Goal: Task Accomplishment & Management: Manage account settings

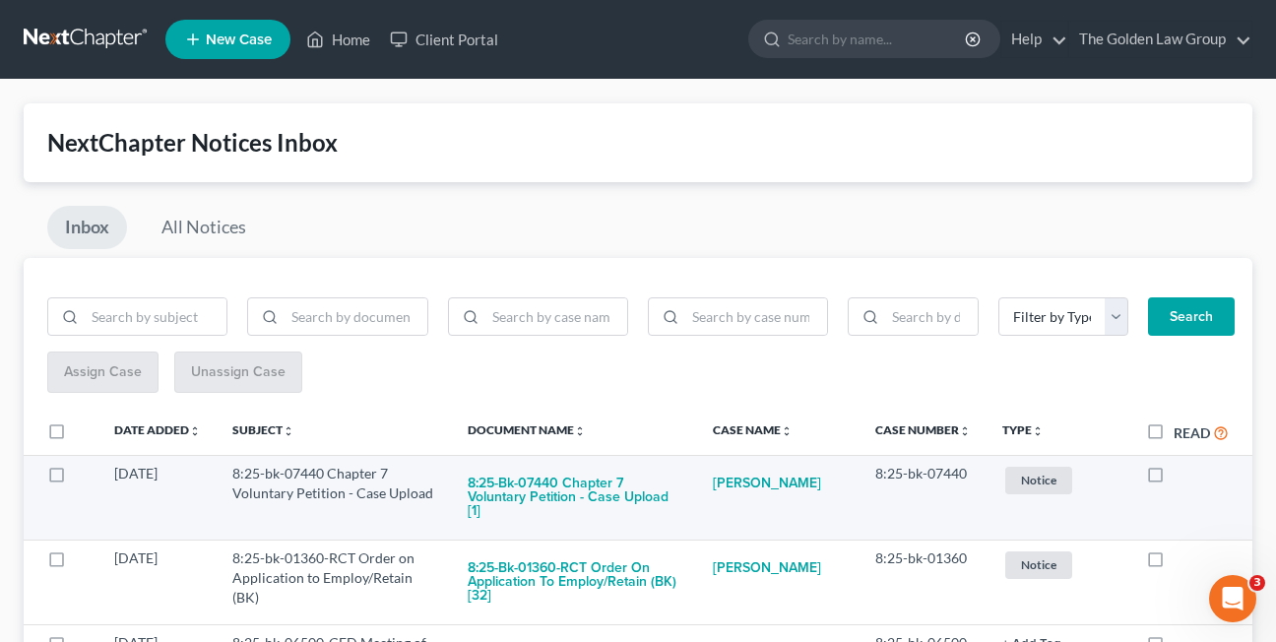
click at [1174, 479] on label at bounding box center [1174, 479] width 0 height 0
click at [1182, 477] on input "checkbox" at bounding box center [1188, 470] width 13 height 13
checkbox input "true"
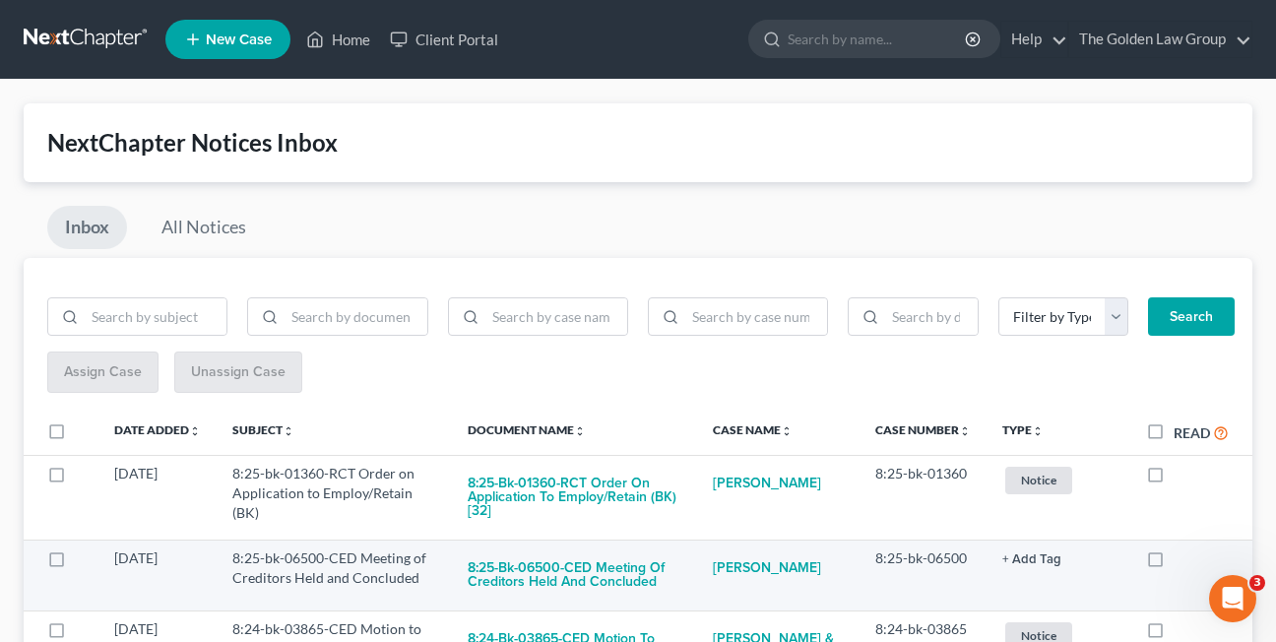
click at [1174, 563] on label at bounding box center [1174, 563] width 0 height 0
click at [1182, 561] on input "checkbox" at bounding box center [1188, 555] width 13 height 13
checkbox input "true"
click at [570, 578] on button "8:24-bk-03865-CED Motion to Dismiss Case (batch) [37]" at bounding box center [575, 575] width 214 height 53
checkbox input "true"
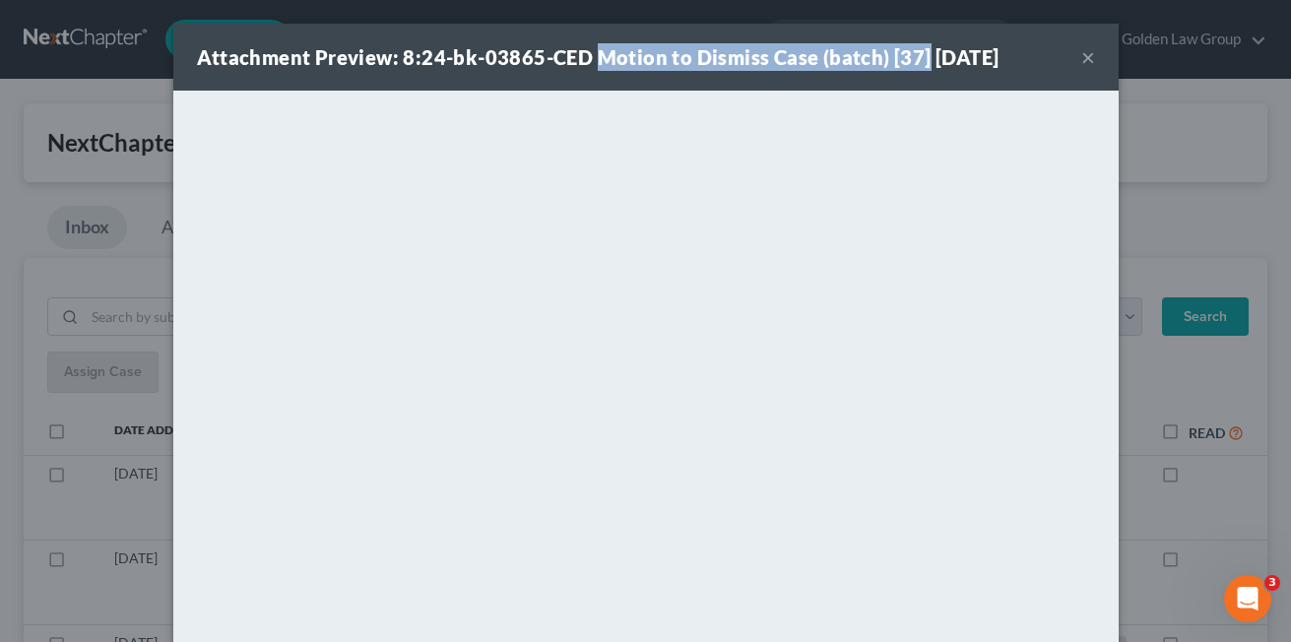
drag, startPoint x: 592, startPoint y: 58, endPoint x: 913, endPoint y: 67, distance: 321.2
click at [913, 67] on strong "Attachment Preview: 8:24-bk-03865-CED Motion to Dismiss Case (batch) [37] 10/09…" at bounding box center [598, 57] width 803 height 24
copy strong "Motion to Dismiss Case (batch) [37]"
click at [1081, 56] on button "×" at bounding box center [1088, 57] width 14 height 24
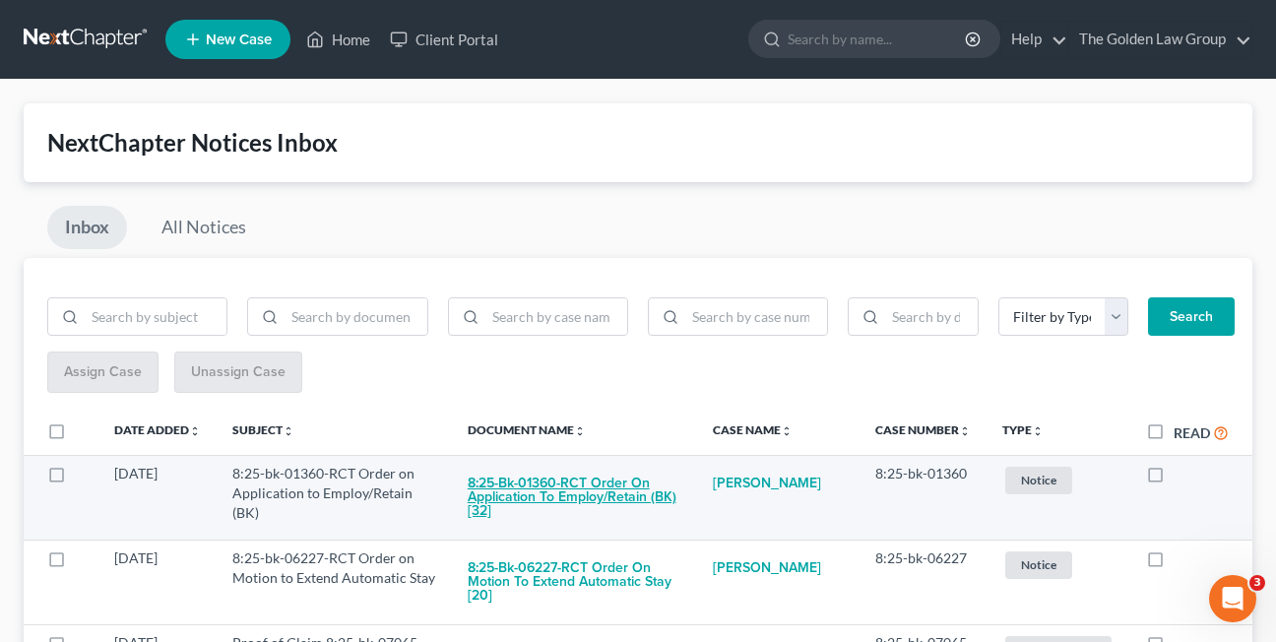
click at [555, 492] on button "8:25-bk-01360-RCT Order on Application to Employ/Retain (BK) [32]" at bounding box center [575, 497] width 214 height 67
checkbox input "true"
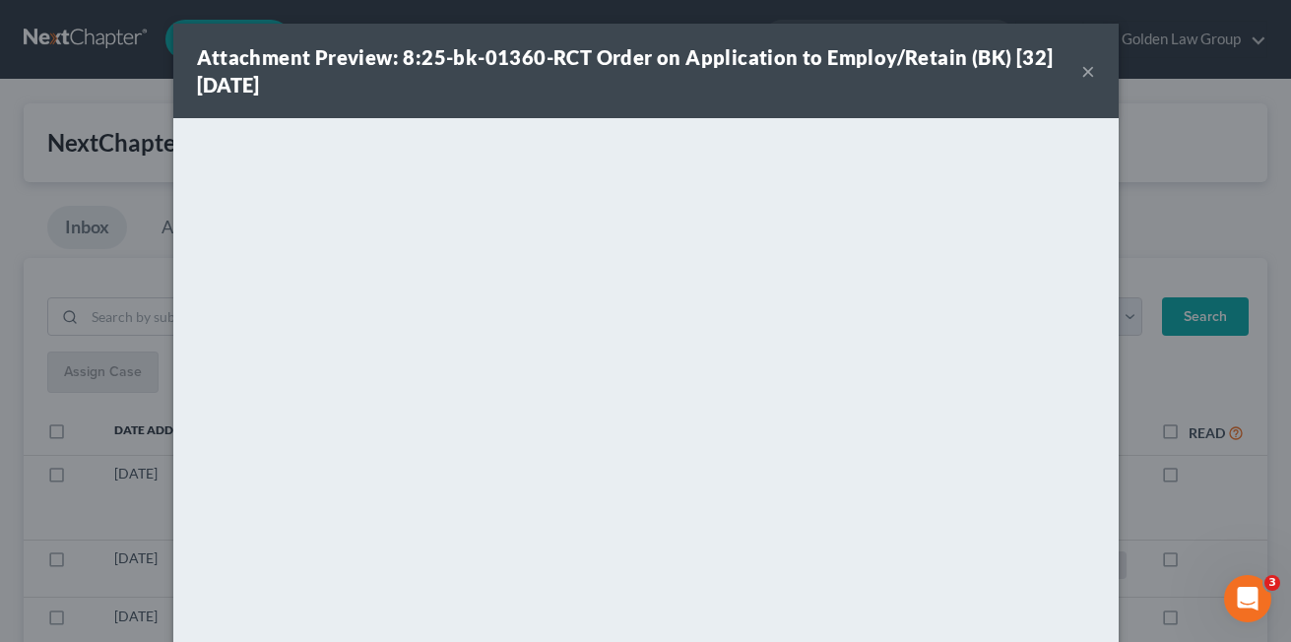
click at [1081, 74] on button "×" at bounding box center [1088, 71] width 14 height 24
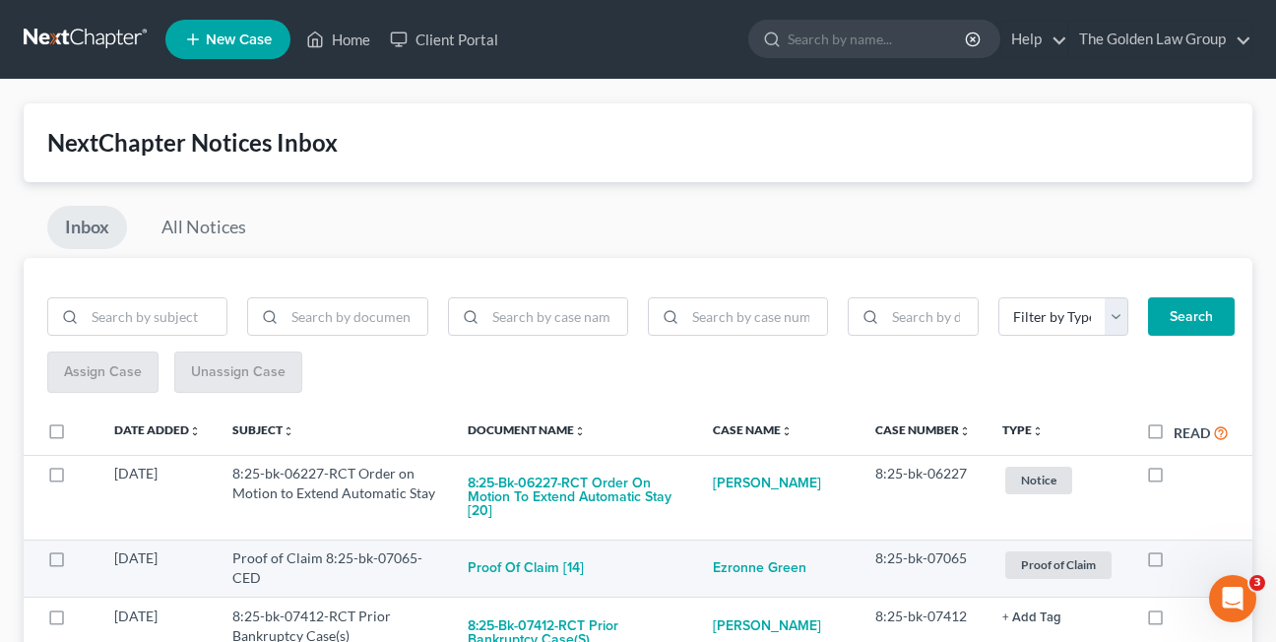
click at [1174, 563] on label at bounding box center [1174, 563] width 0 height 0
click at [1182, 557] on input "checkbox" at bounding box center [1188, 555] width 13 height 13
checkbox input "true"
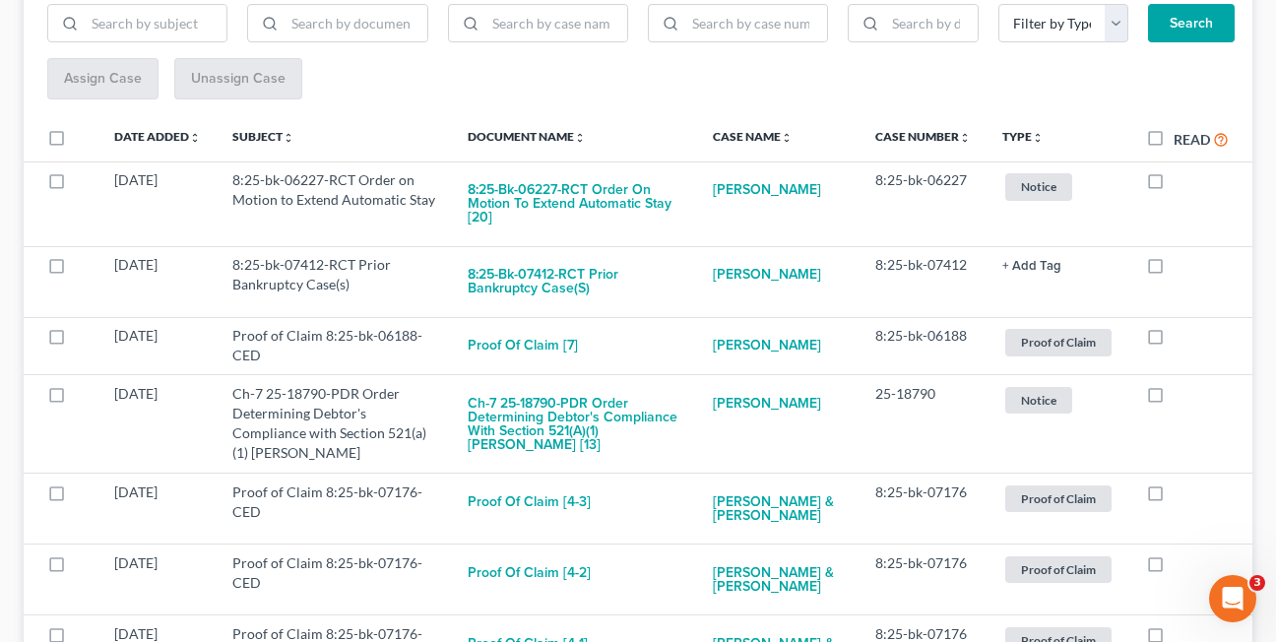
scroll to position [318, 0]
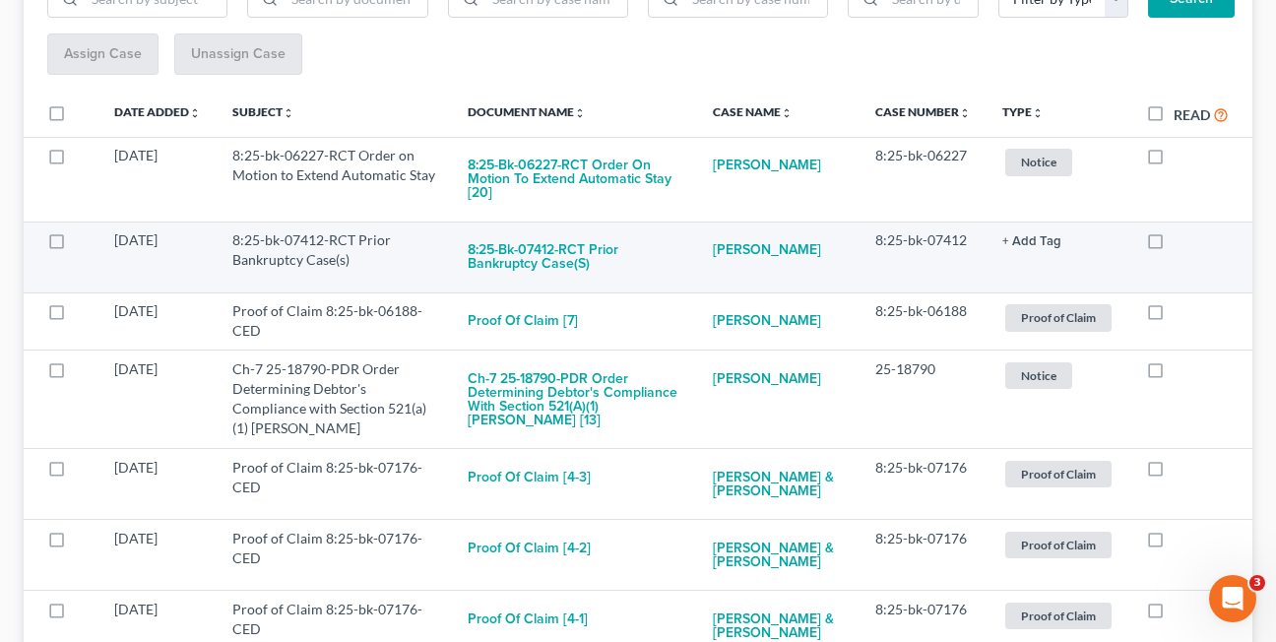
click at [1174, 245] on label at bounding box center [1174, 245] width 0 height 0
click at [1182, 243] on input "checkbox" at bounding box center [1188, 236] width 13 height 13
checkbox input "true"
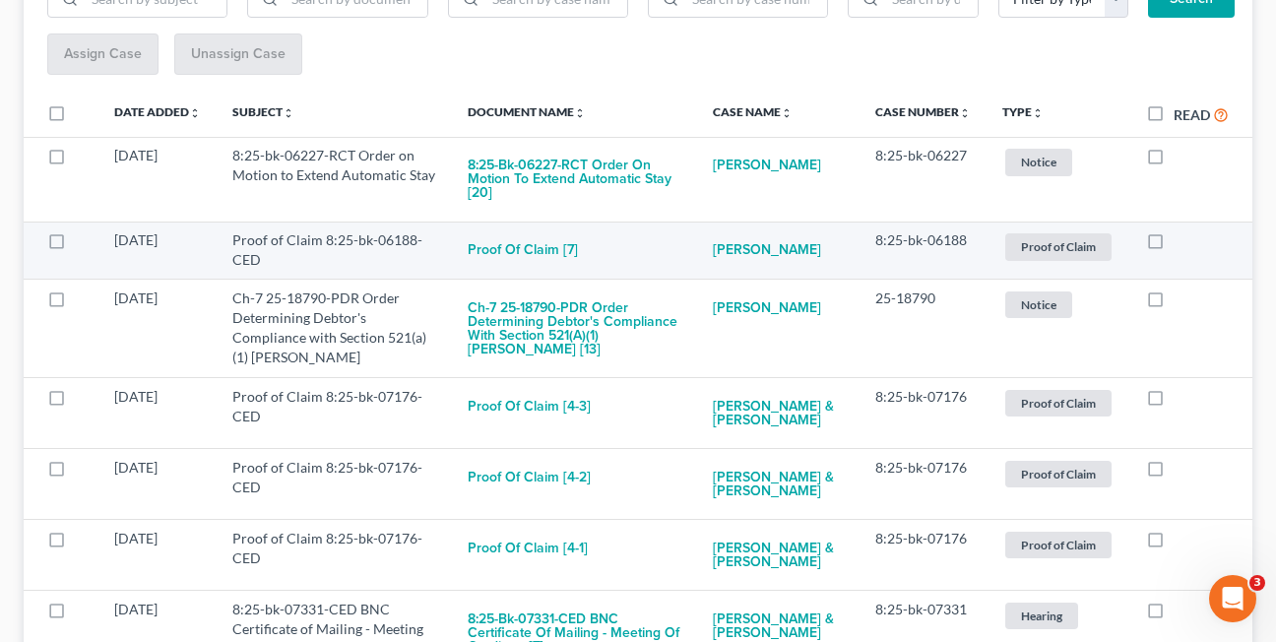
click at [1174, 245] on label at bounding box center [1174, 245] width 0 height 0
click at [1182, 241] on input "checkbox" at bounding box center [1188, 236] width 13 height 13
checkbox input "true"
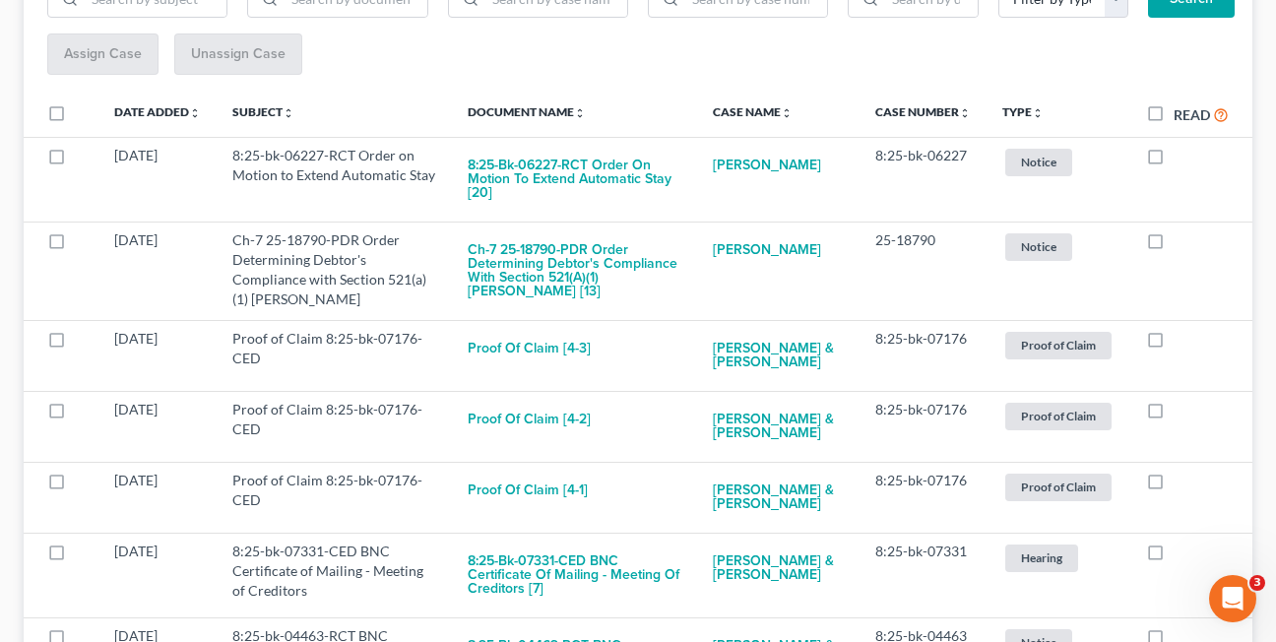
click at [1174, 245] on label at bounding box center [1174, 245] width 0 height 0
click at [1182, 241] on input "checkbox" at bounding box center [1188, 236] width 13 height 13
checkbox input "true"
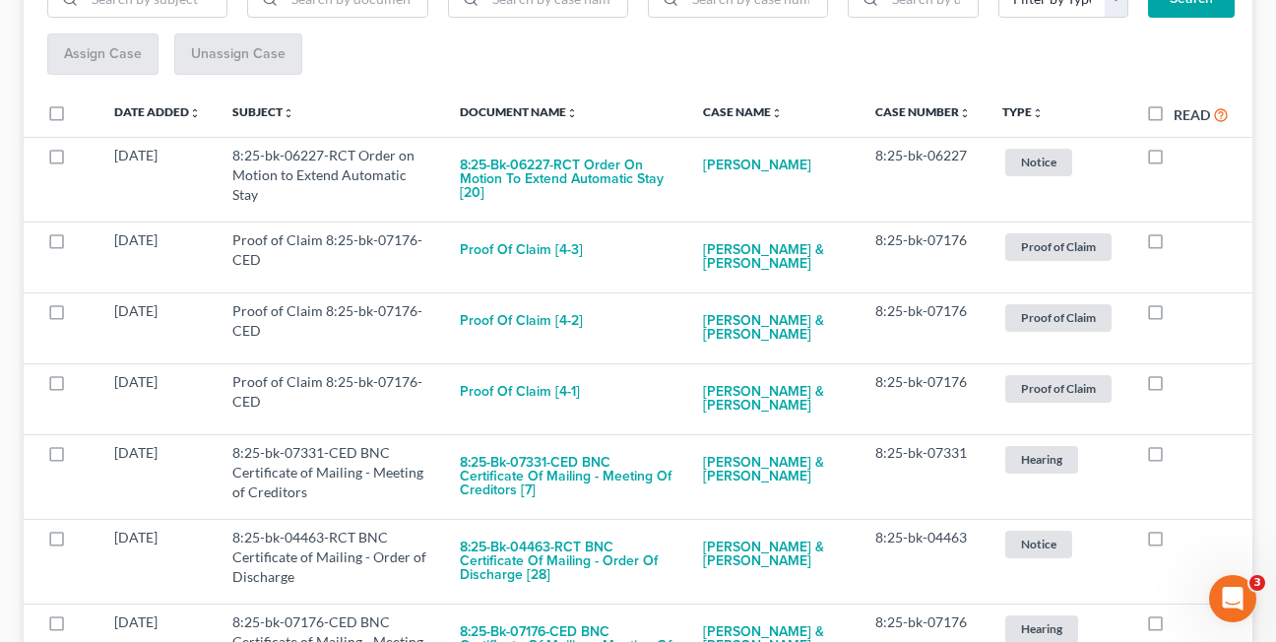
click at [1174, 245] on label at bounding box center [1174, 245] width 0 height 0
click at [1182, 241] on input "checkbox" at bounding box center [1188, 236] width 13 height 13
checkbox input "true"
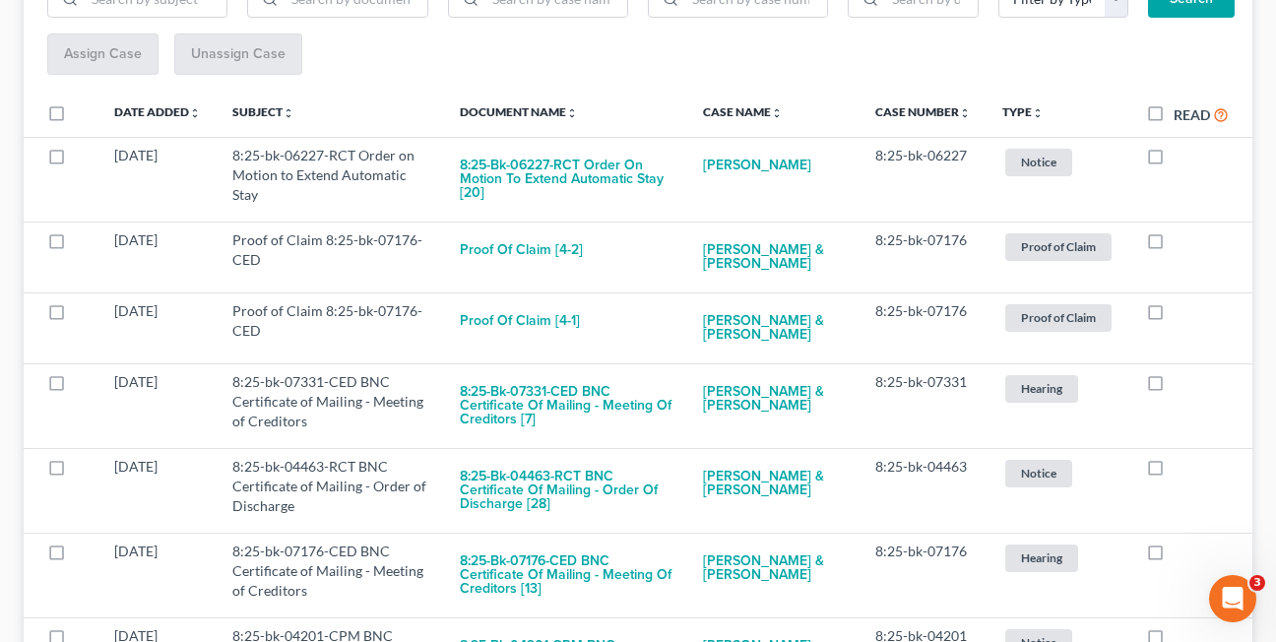
click at [1174, 245] on label at bounding box center [1174, 245] width 0 height 0
click at [1182, 241] on input "checkbox" at bounding box center [1188, 236] width 13 height 13
checkbox input "true"
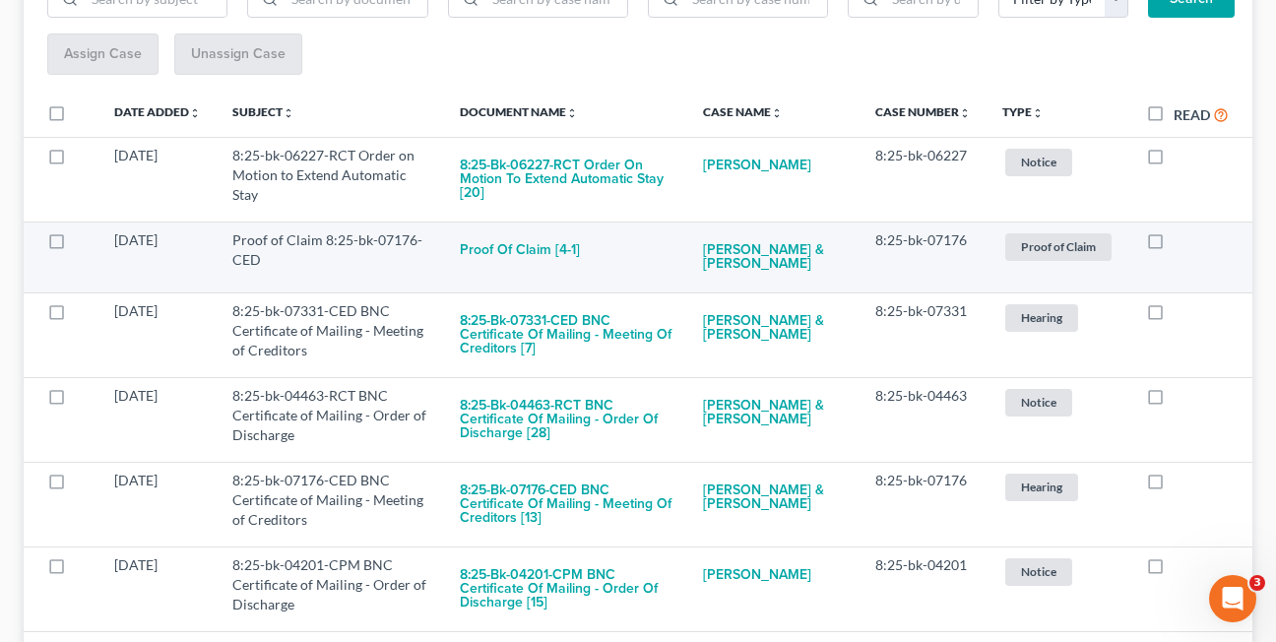
click at [1174, 245] on label at bounding box center [1174, 245] width 0 height 0
click at [1182, 241] on input "checkbox" at bounding box center [1188, 236] width 13 height 13
checkbox input "true"
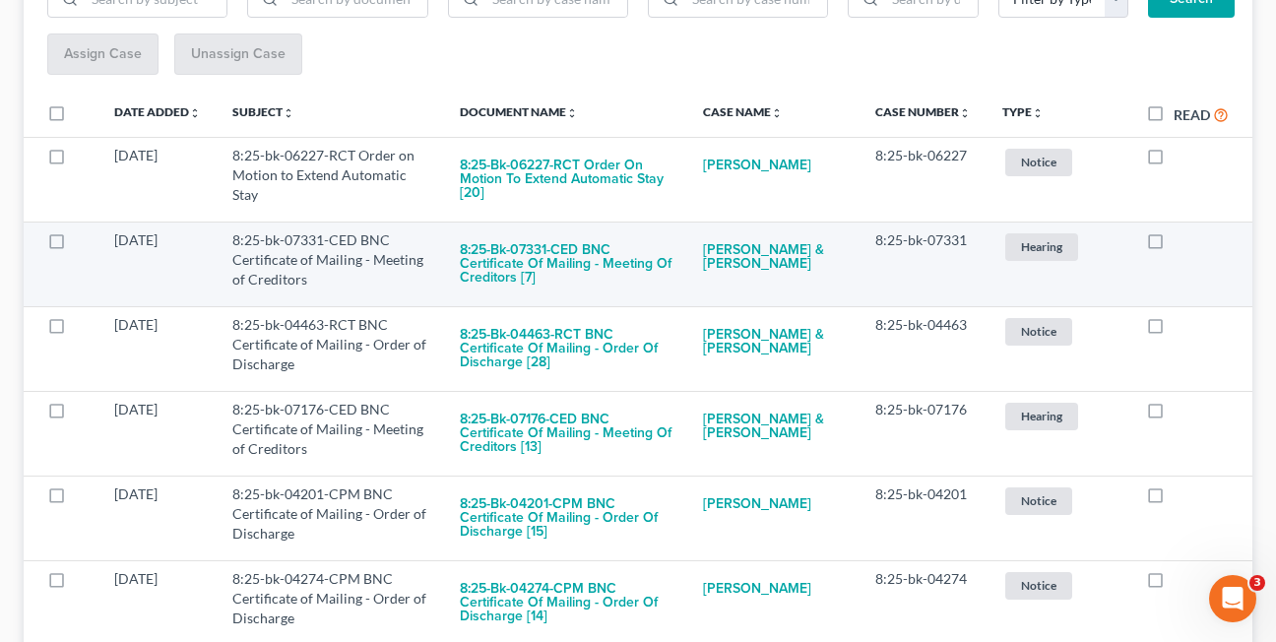
click at [1174, 245] on label at bounding box center [1174, 245] width 0 height 0
click at [1182, 243] on input "checkbox" at bounding box center [1188, 236] width 13 height 13
checkbox input "true"
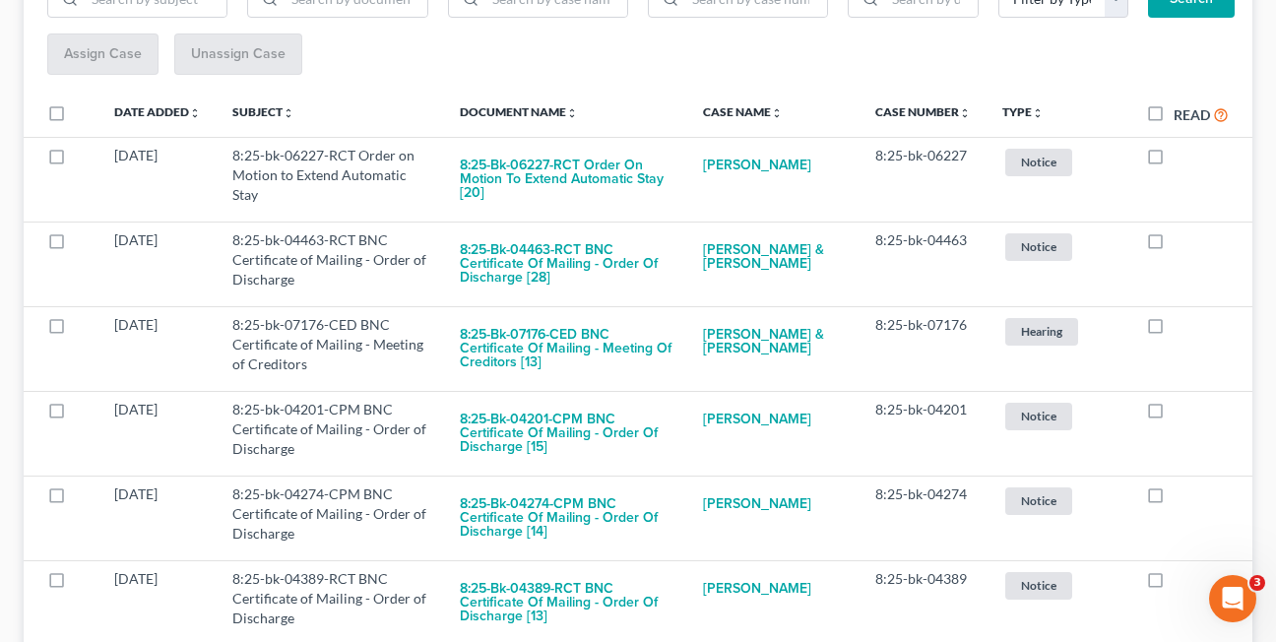
click at [1174, 245] on label at bounding box center [1174, 245] width 0 height 0
click at [1182, 243] on input "checkbox" at bounding box center [1188, 236] width 13 height 13
checkbox input "true"
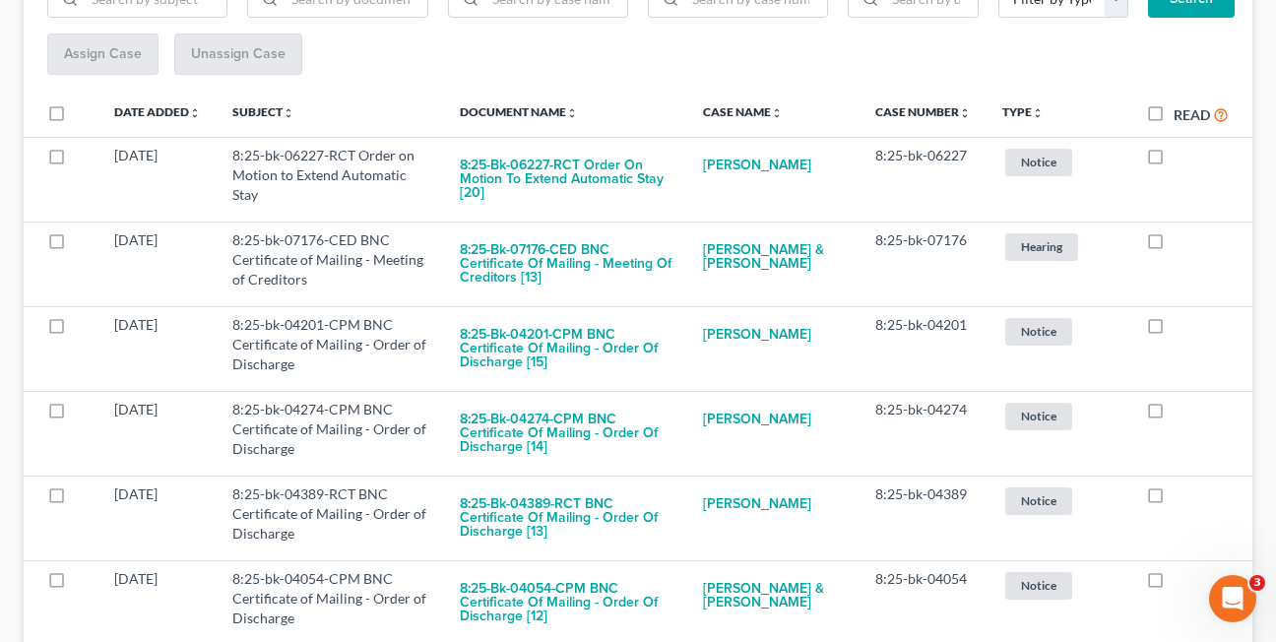
click at [1174, 245] on label at bounding box center [1174, 245] width 0 height 0
click at [1182, 243] on input "checkbox" at bounding box center [1188, 236] width 13 height 13
checkbox input "true"
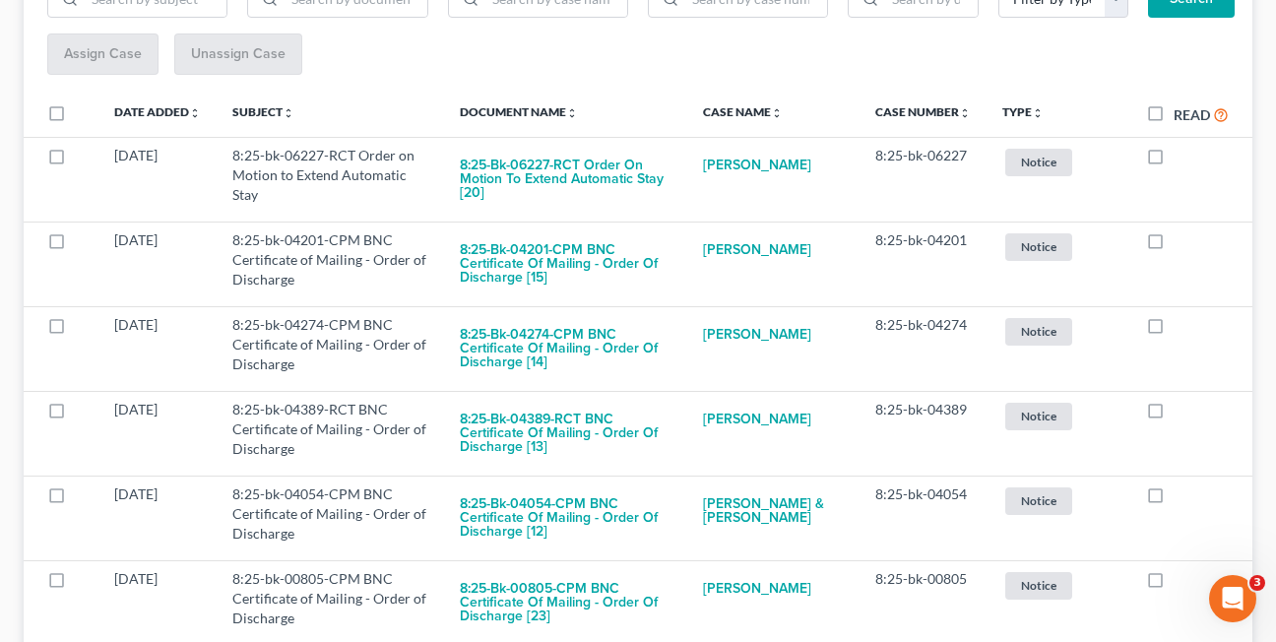
click at [1174, 245] on label at bounding box center [1174, 245] width 0 height 0
click at [1182, 242] on input "checkbox" at bounding box center [1188, 236] width 13 height 13
checkbox input "true"
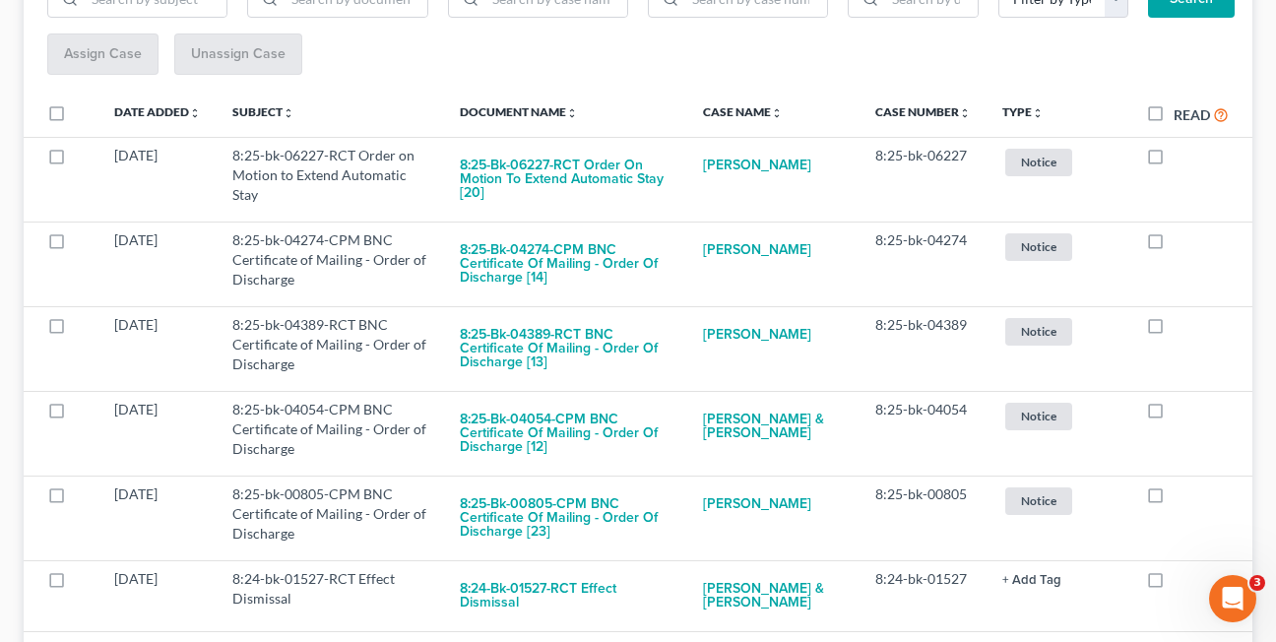
click at [1174, 245] on label at bounding box center [1174, 245] width 0 height 0
click at [1182, 242] on input "checkbox" at bounding box center [1188, 236] width 13 height 13
checkbox input "true"
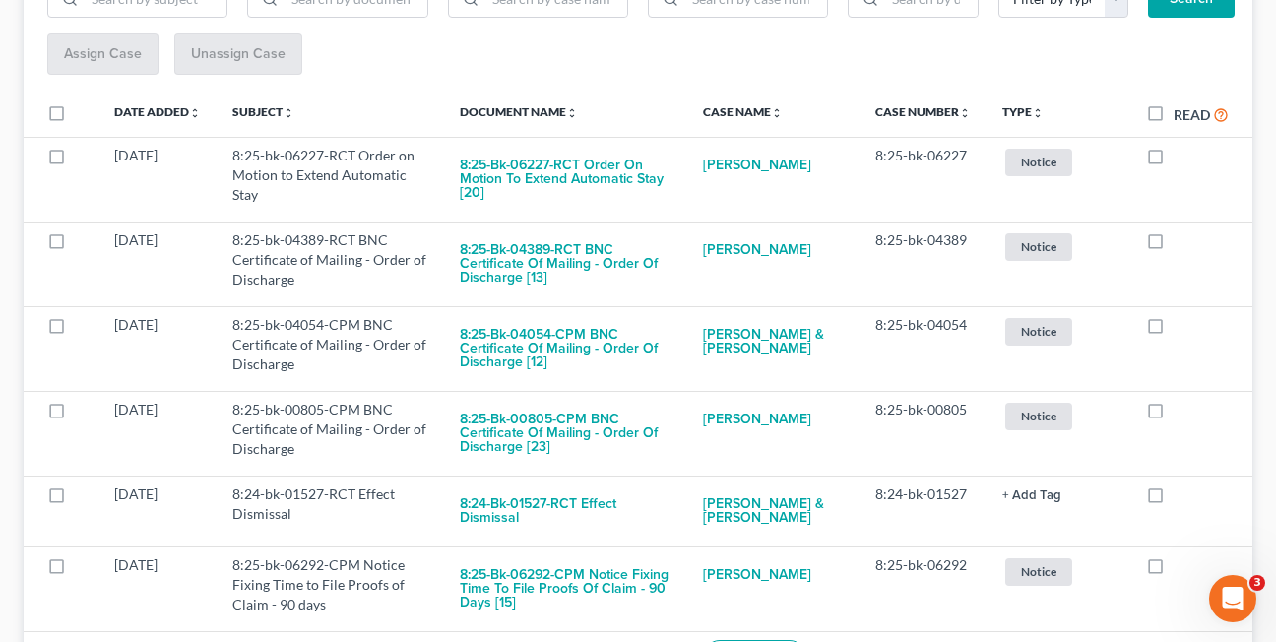
click at [1174, 245] on label at bounding box center [1174, 245] width 0 height 0
click at [1182, 242] on input "checkbox" at bounding box center [1188, 236] width 13 height 13
checkbox input "true"
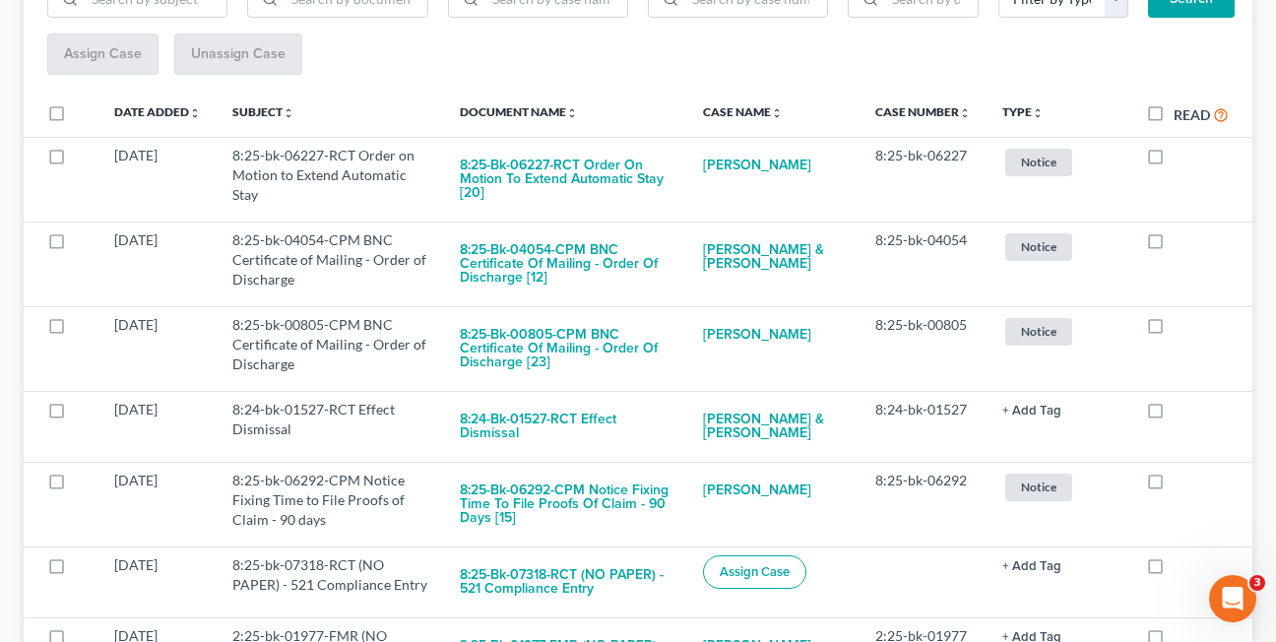
click at [1174, 245] on label at bounding box center [1174, 245] width 0 height 0
click at [1182, 242] on input "checkbox" at bounding box center [1188, 236] width 13 height 13
checkbox input "true"
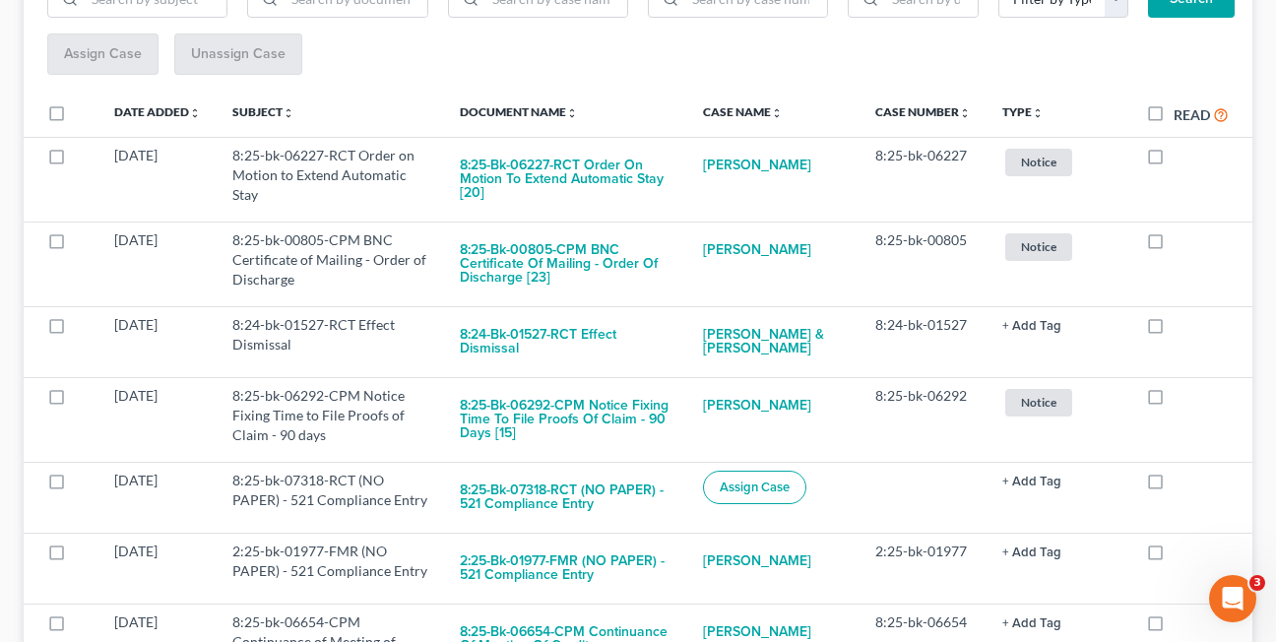
click at [1174, 245] on label at bounding box center [1174, 245] width 0 height 0
click at [1182, 242] on input "checkbox" at bounding box center [1188, 236] width 13 height 13
checkbox input "true"
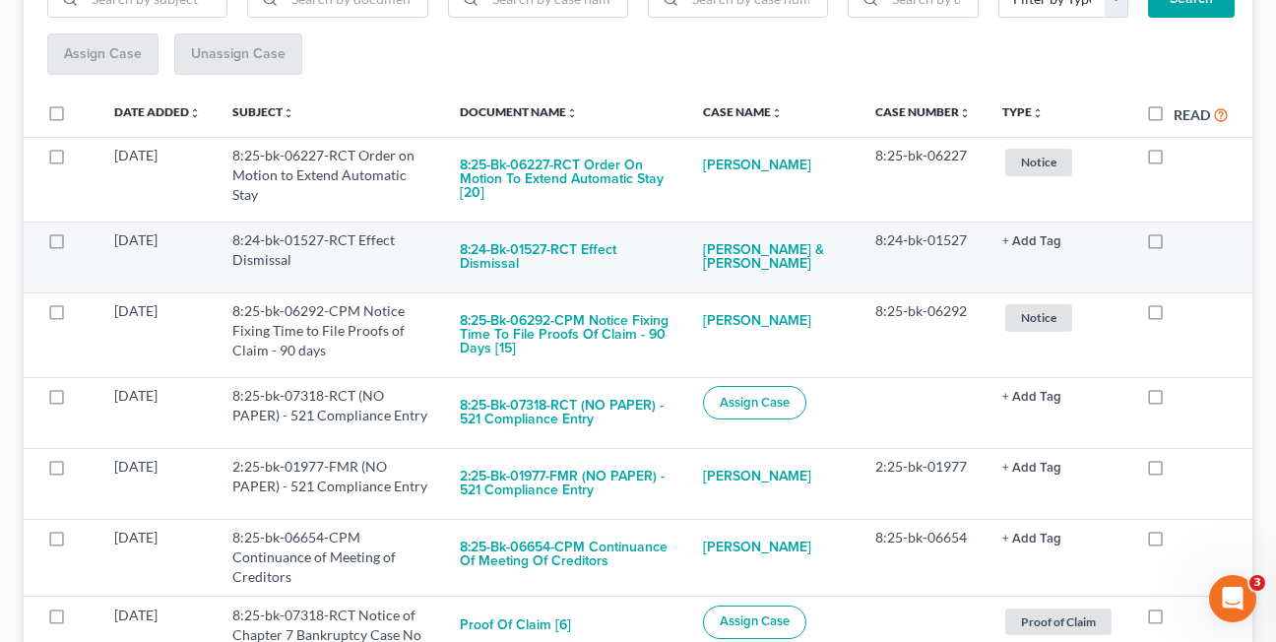
click at [1174, 245] on label at bounding box center [1174, 245] width 0 height 0
click at [1182, 243] on input "checkbox" at bounding box center [1188, 236] width 13 height 13
checkbox input "true"
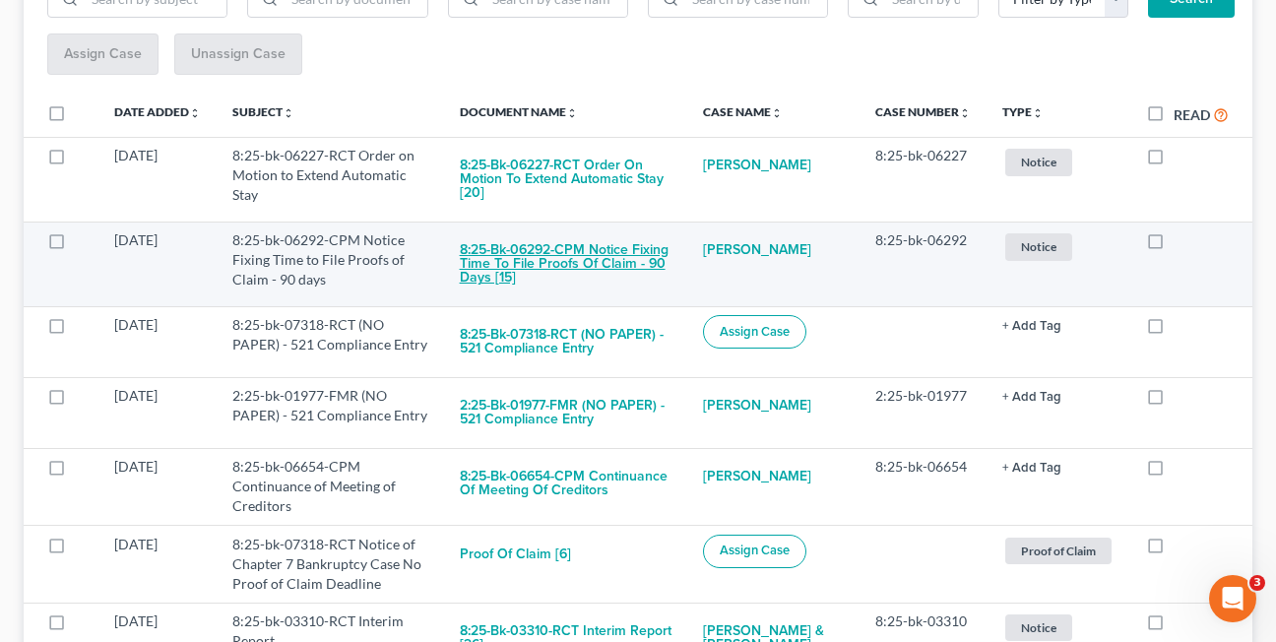
click at [571, 260] on button "8:25-bk-06292-CPM Notice Fixing Time to File Proofs of Claim - 90 days [15]" at bounding box center [566, 263] width 212 height 67
checkbox input "true"
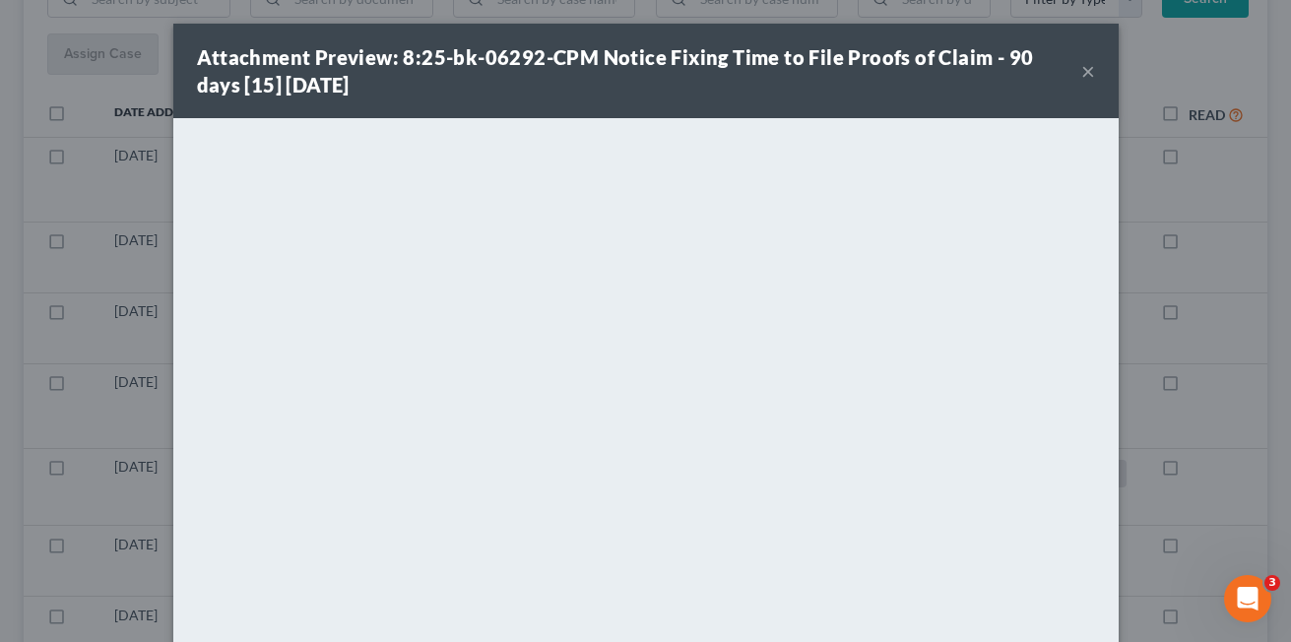
click at [1081, 68] on button "×" at bounding box center [1088, 71] width 14 height 24
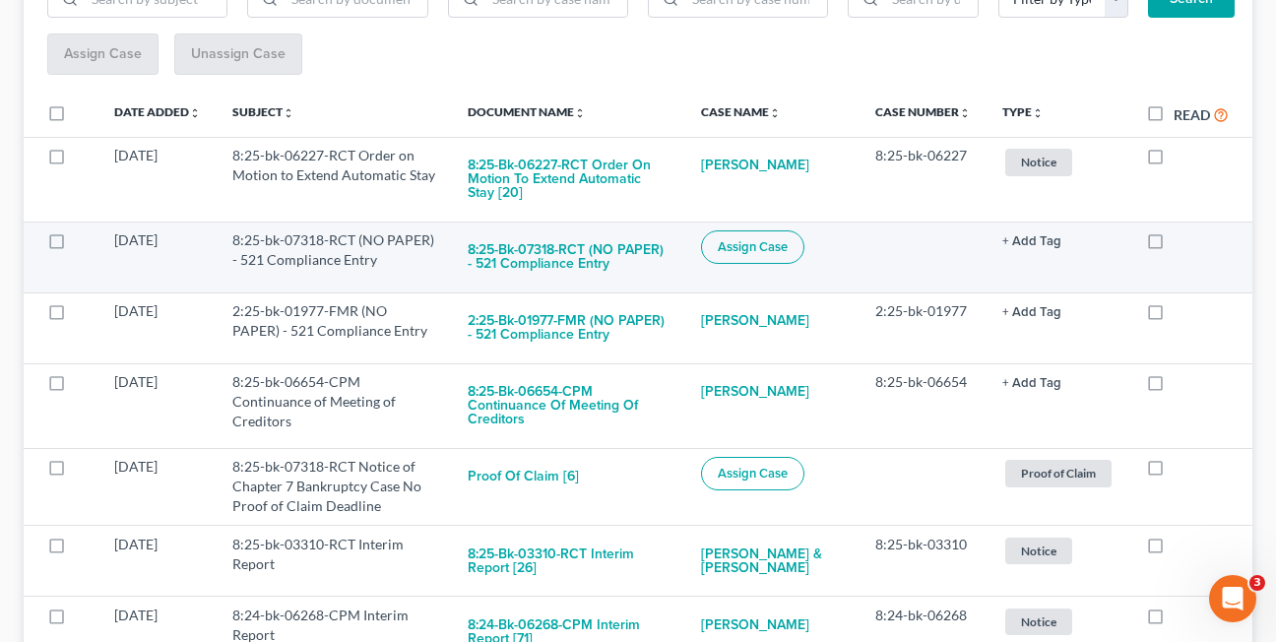
click at [1174, 245] on label at bounding box center [1174, 245] width 0 height 0
click at [1182, 243] on input "checkbox" at bounding box center [1188, 236] width 13 height 13
checkbox input "true"
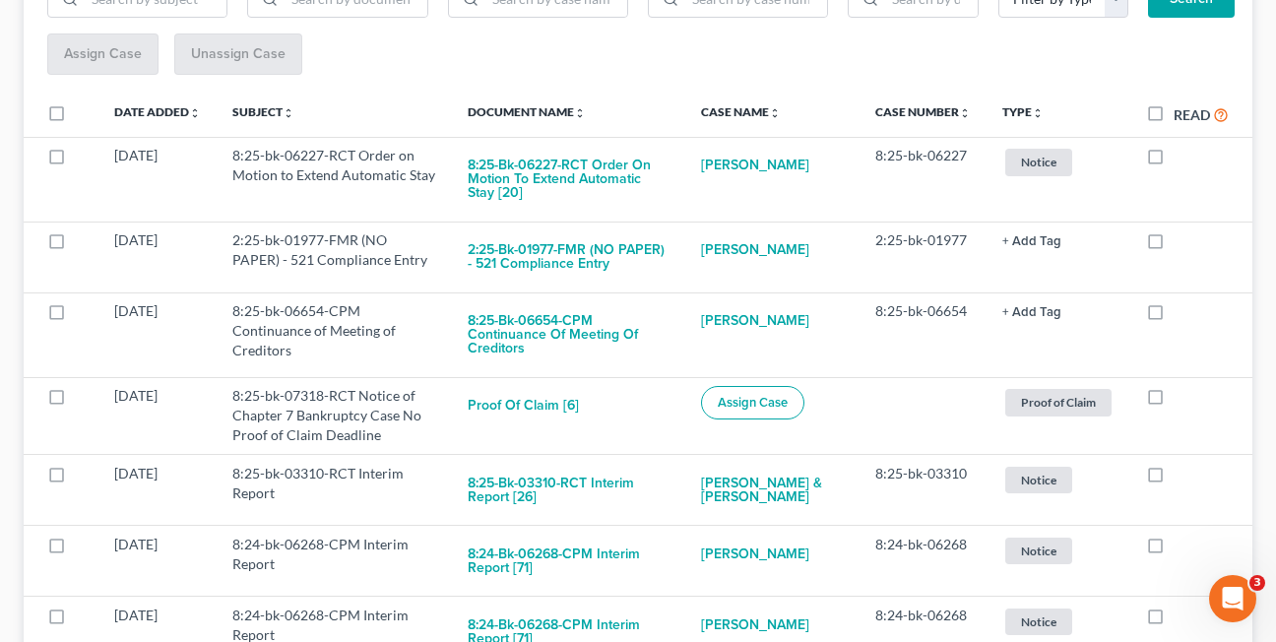
click at [1174, 245] on label at bounding box center [1174, 245] width 0 height 0
click at [1182, 243] on input "checkbox" at bounding box center [1188, 236] width 13 height 13
checkbox input "true"
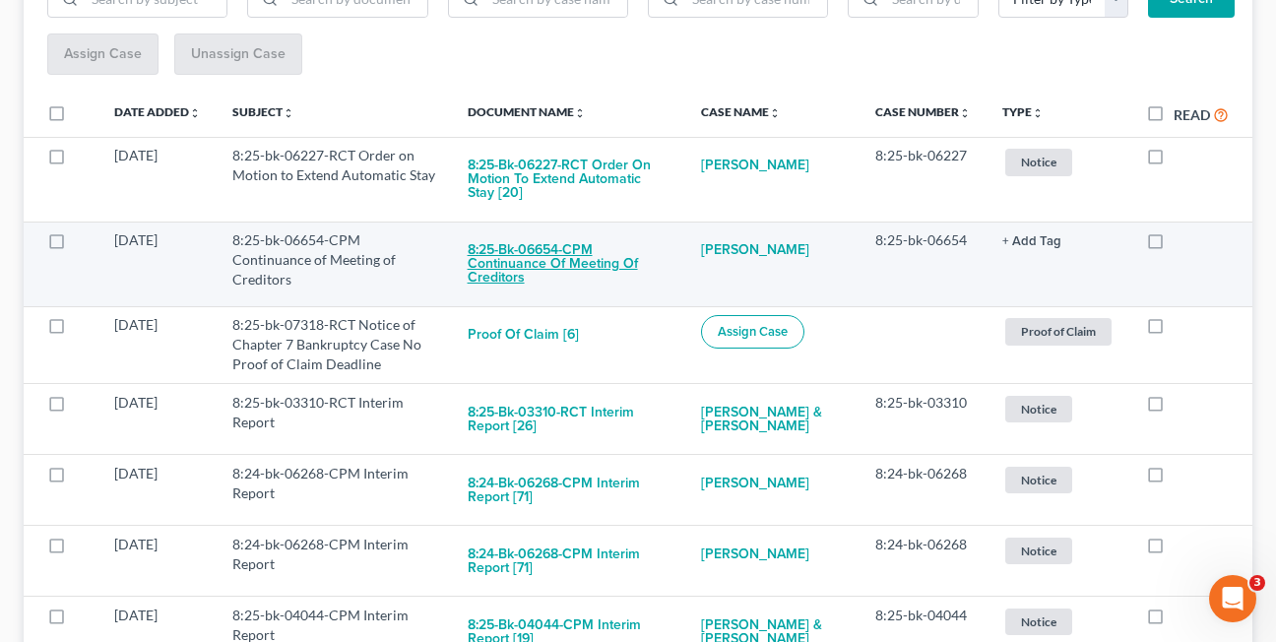
click at [510, 260] on button "8:25-bk-06654-CPM Continuance of Meeting of Creditors" at bounding box center [569, 263] width 202 height 67
checkbox input "true"
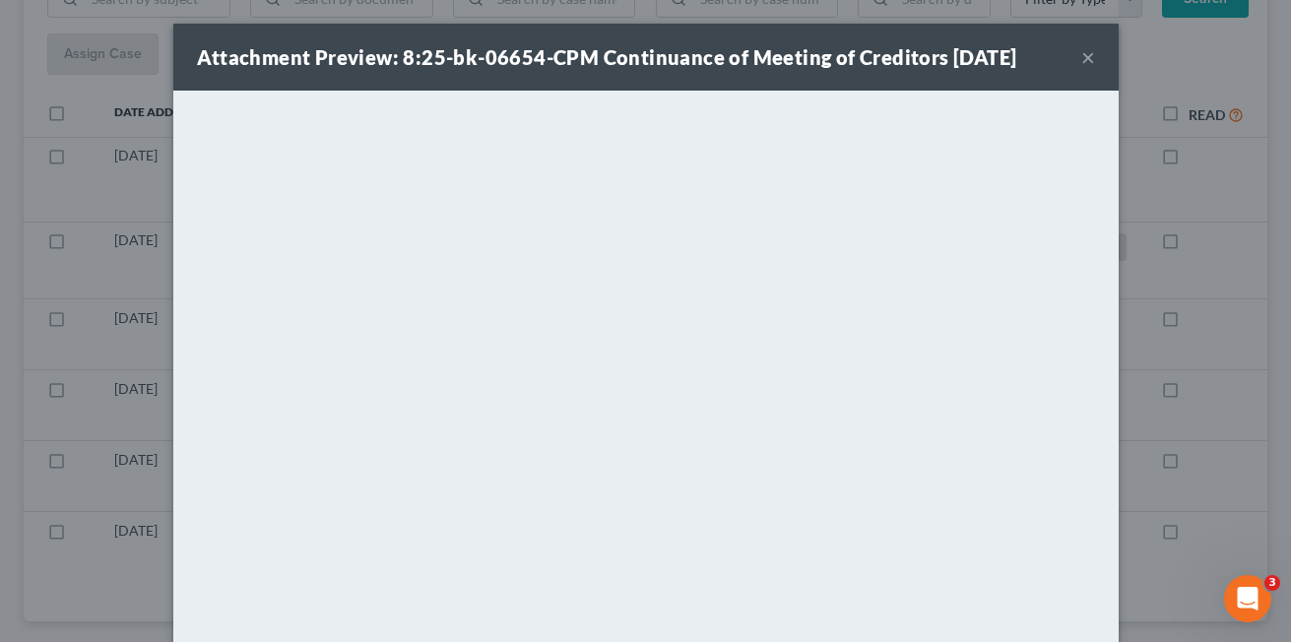
click at [1081, 64] on button "×" at bounding box center [1088, 57] width 14 height 24
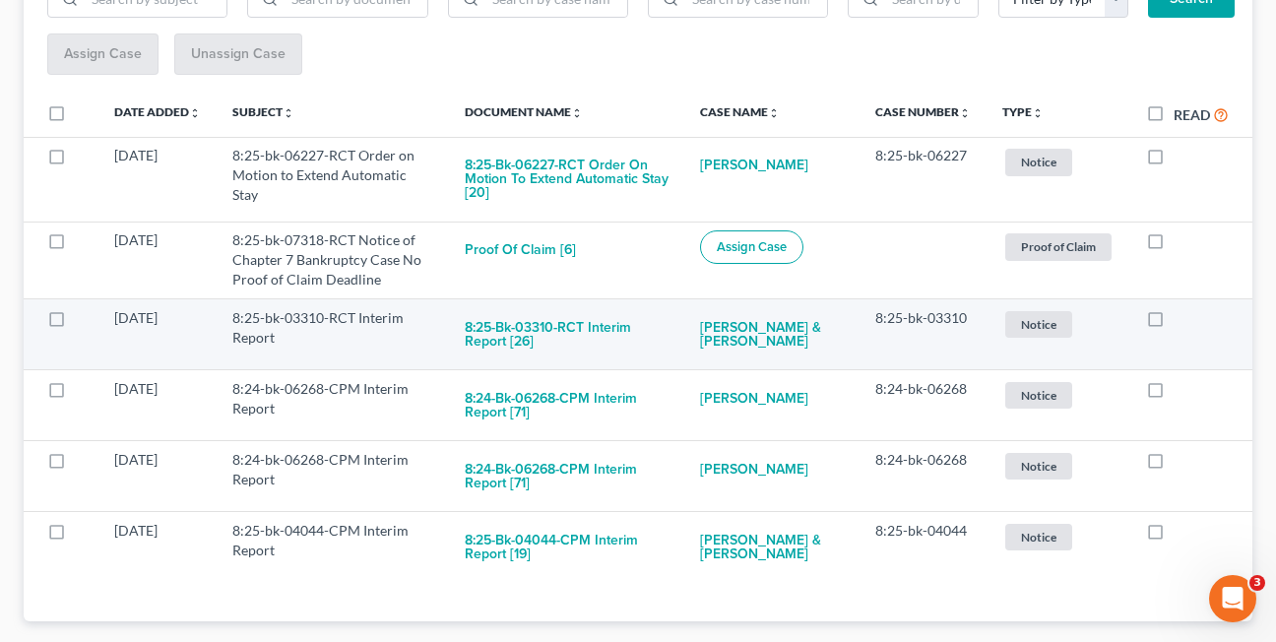
click at [1174, 323] on label at bounding box center [1174, 323] width 0 height 0
click at [1182, 321] on input "checkbox" at bounding box center [1188, 314] width 13 height 13
checkbox input "true"
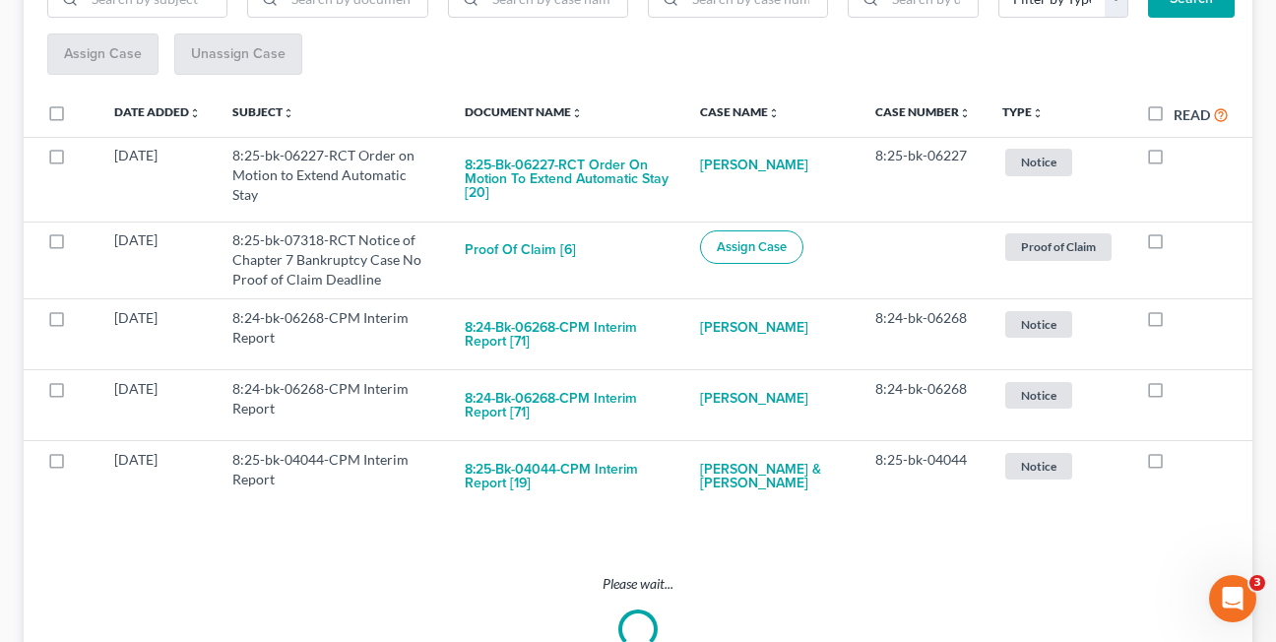
click at [1174, 323] on label at bounding box center [1174, 323] width 0 height 0
click at [1182, 321] on input "checkbox" at bounding box center [1188, 314] width 13 height 13
checkbox input "true"
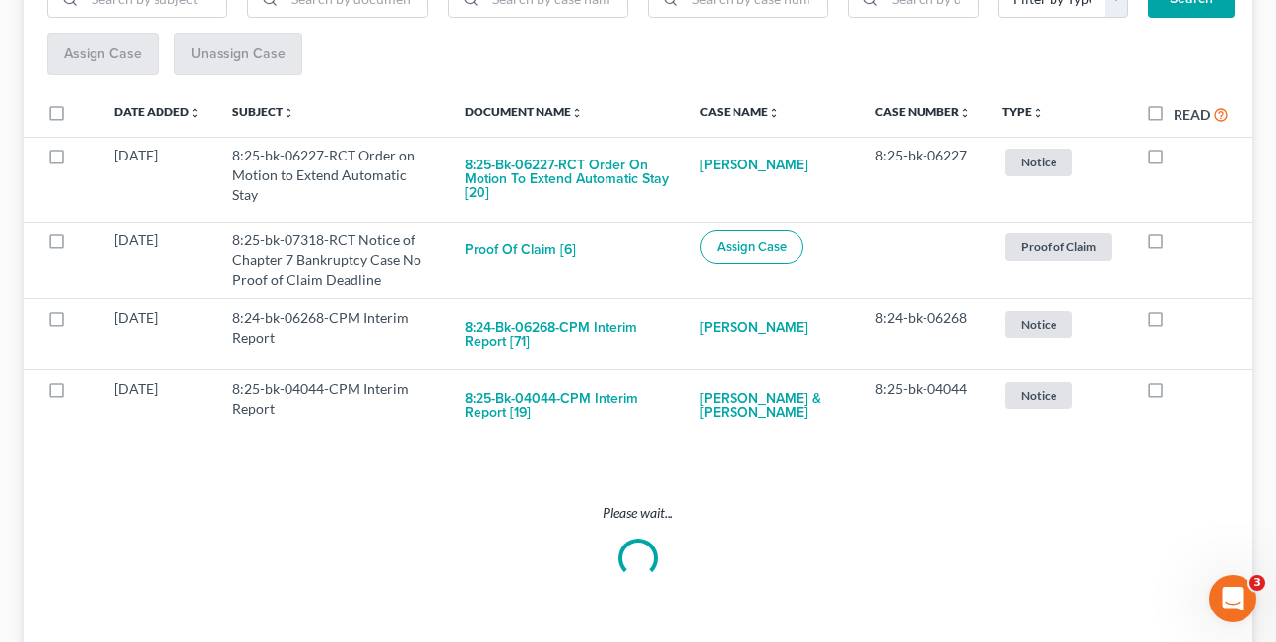
click at [1174, 323] on label at bounding box center [1174, 323] width 0 height 0
click at [1182, 321] on input "checkbox" at bounding box center [1188, 314] width 13 height 13
checkbox input "true"
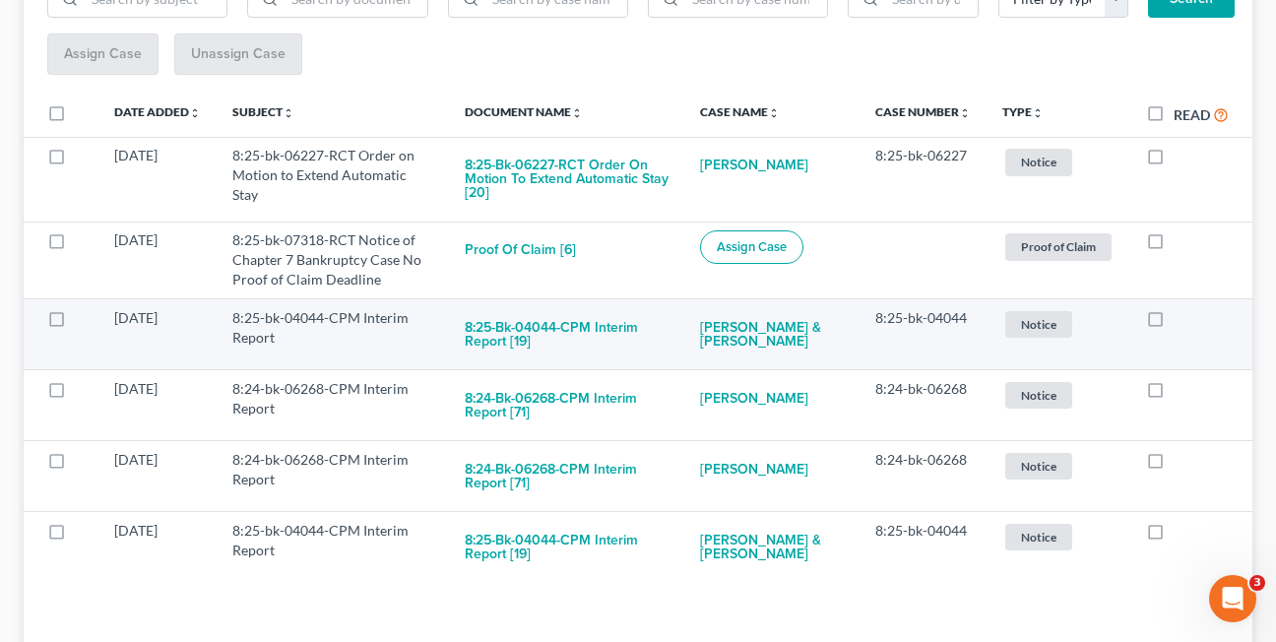
click at [1174, 323] on label at bounding box center [1174, 323] width 0 height 0
click at [1182, 321] on input "checkbox" at bounding box center [1188, 314] width 13 height 13
checkbox input "true"
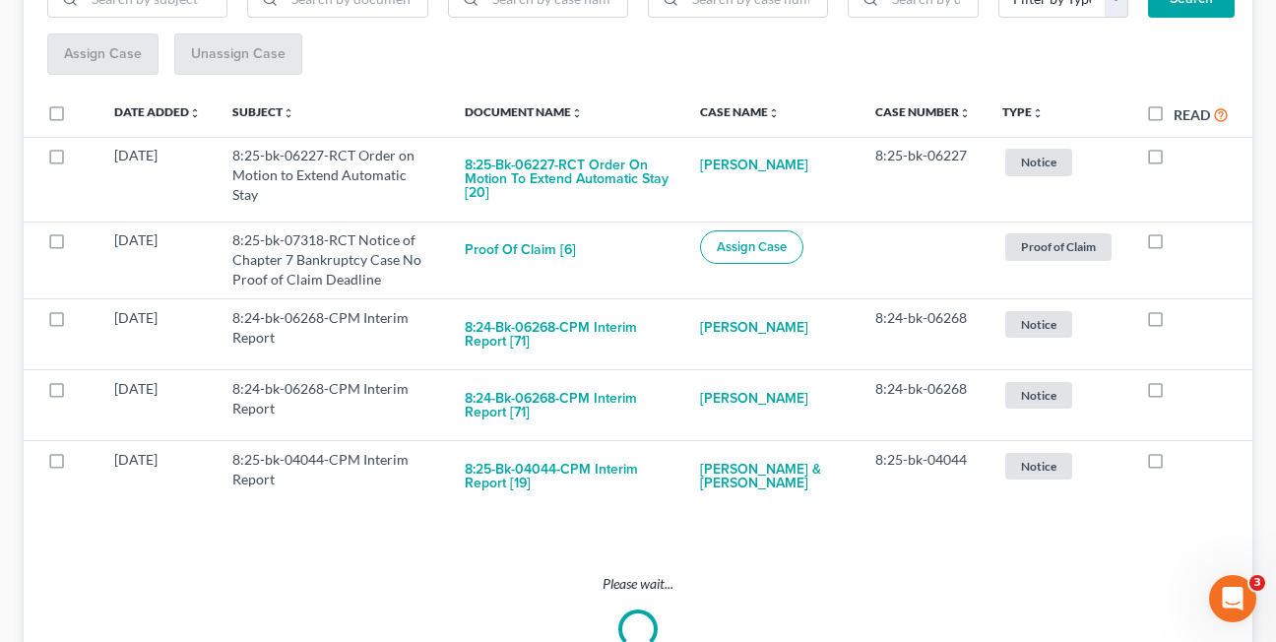
click at [1174, 323] on label at bounding box center [1174, 323] width 0 height 0
click at [1182, 321] on input "checkbox" at bounding box center [1188, 314] width 13 height 13
checkbox input "true"
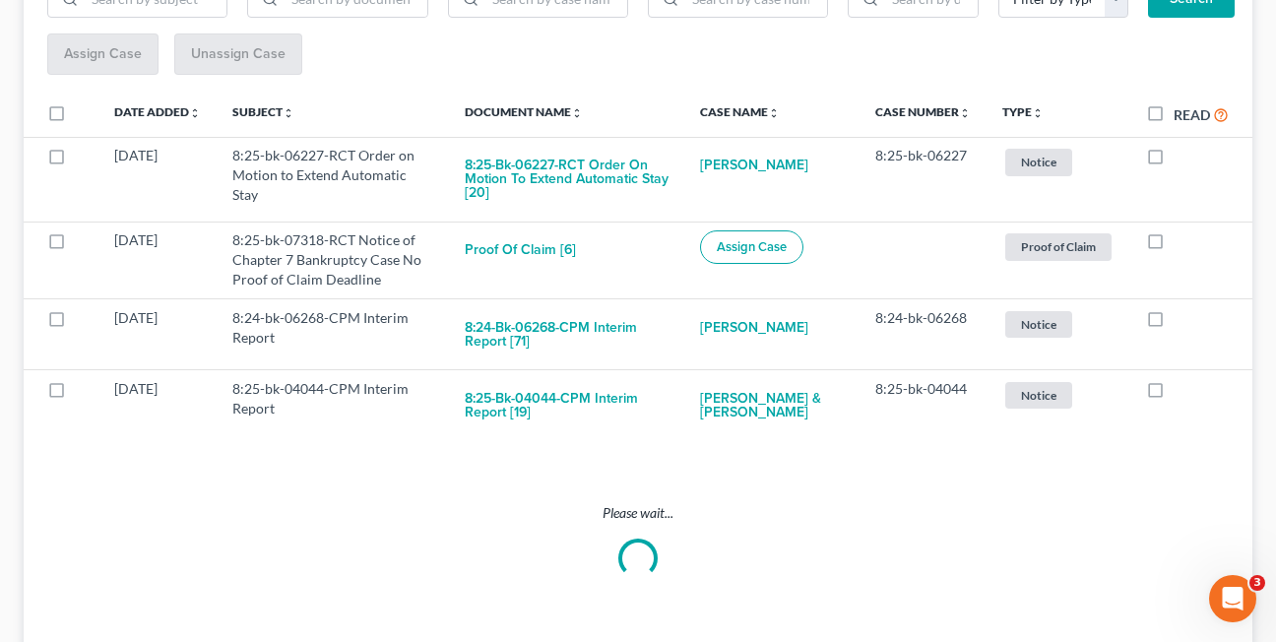
click at [1174, 323] on label at bounding box center [1174, 323] width 0 height 0
click at [1182, 321] on input "checkbox" at bounding box center [1188, 314] width 13 height 13
checkbox input "true"
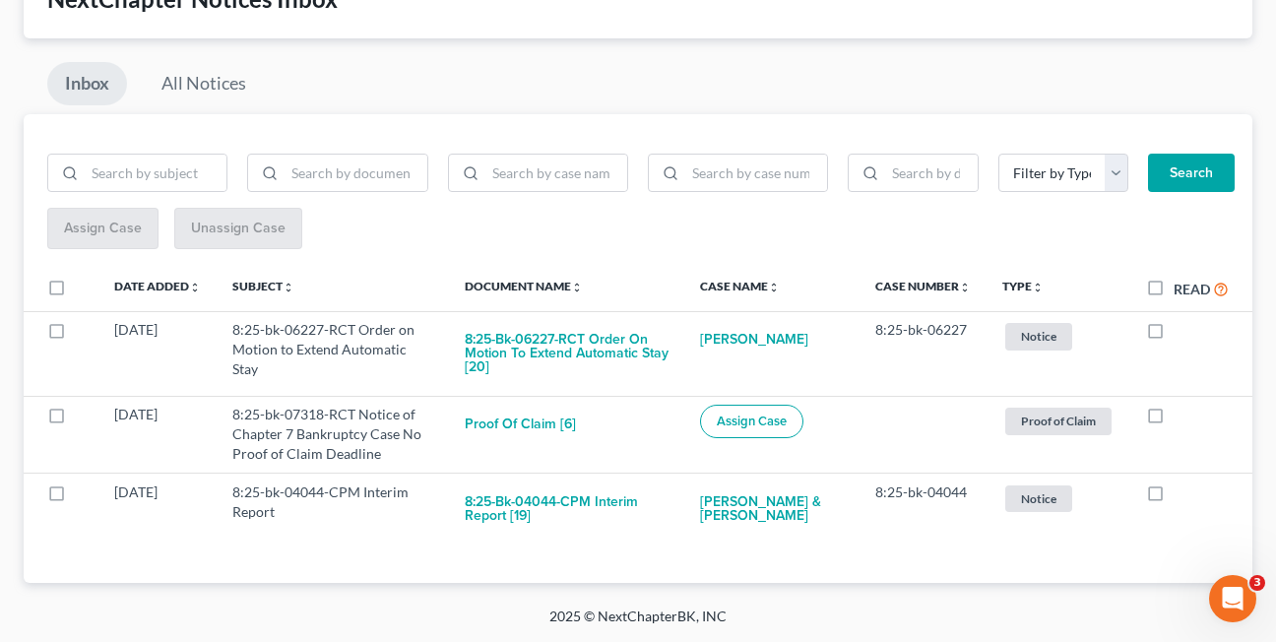
scroll to position [144, 0]
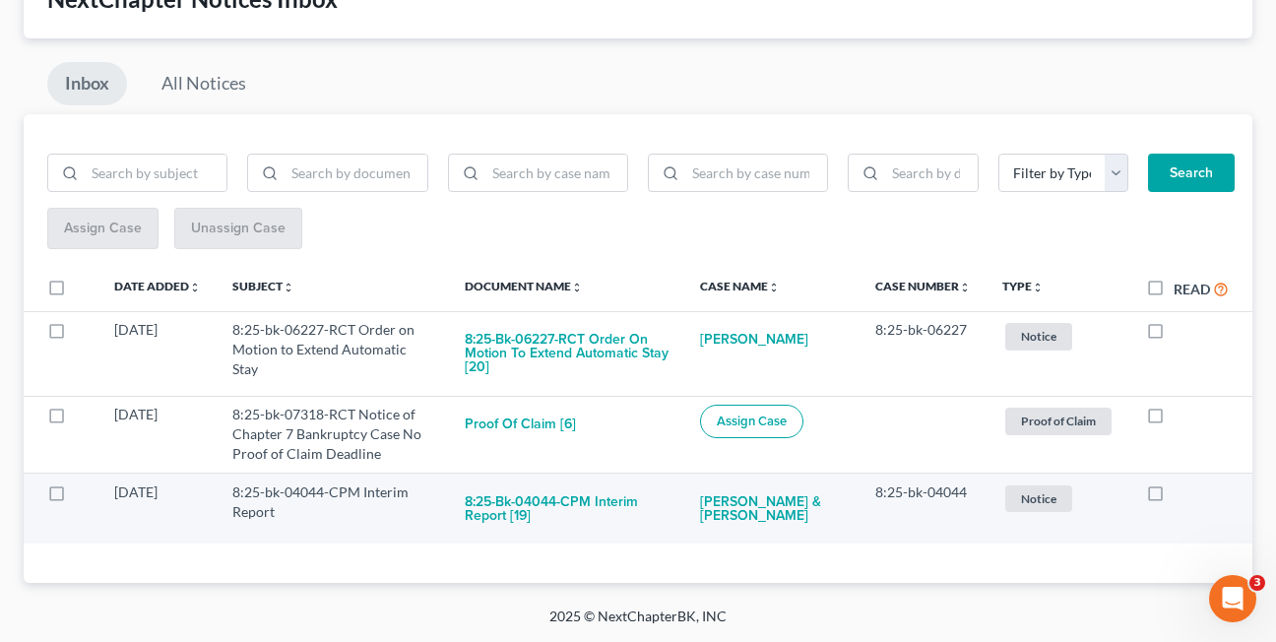
click at [1174, 497] on label at bounding box center [1174, 497] width 0 height 0
click at [1182, 495] on input "checkbox" at bounding box center [1188, 489] width 13 height 13
checkbox input "true"
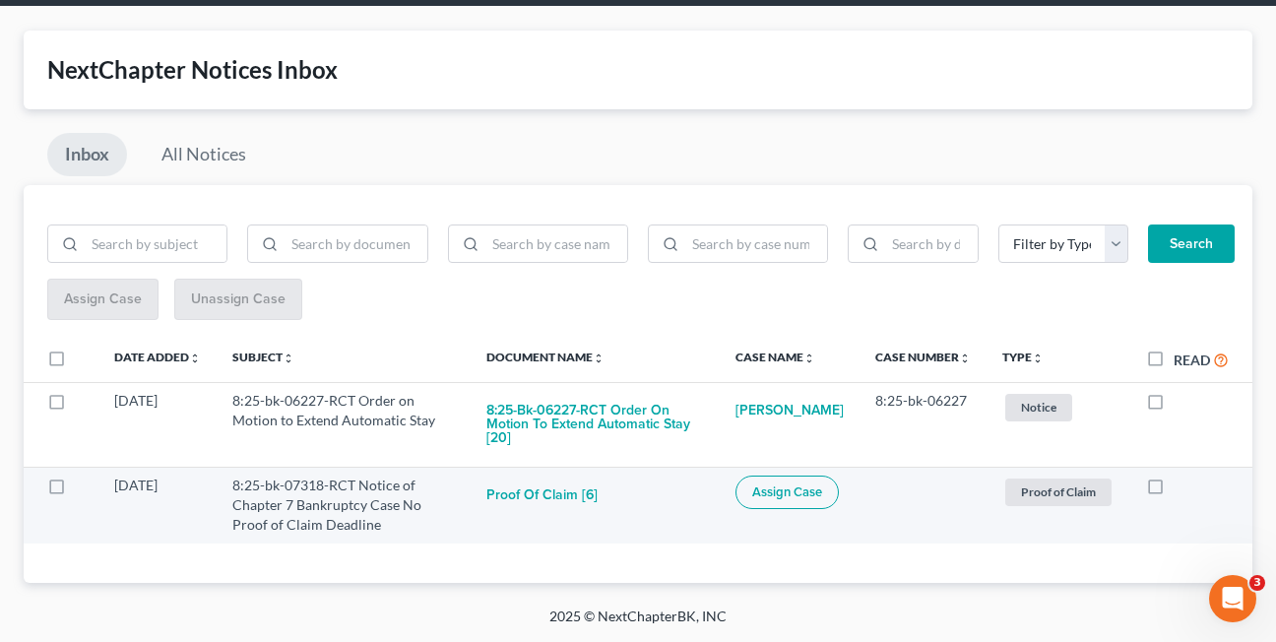
scroll to position [73, 0]
